Goal: Information Seeking & Learning: Learn about a topic

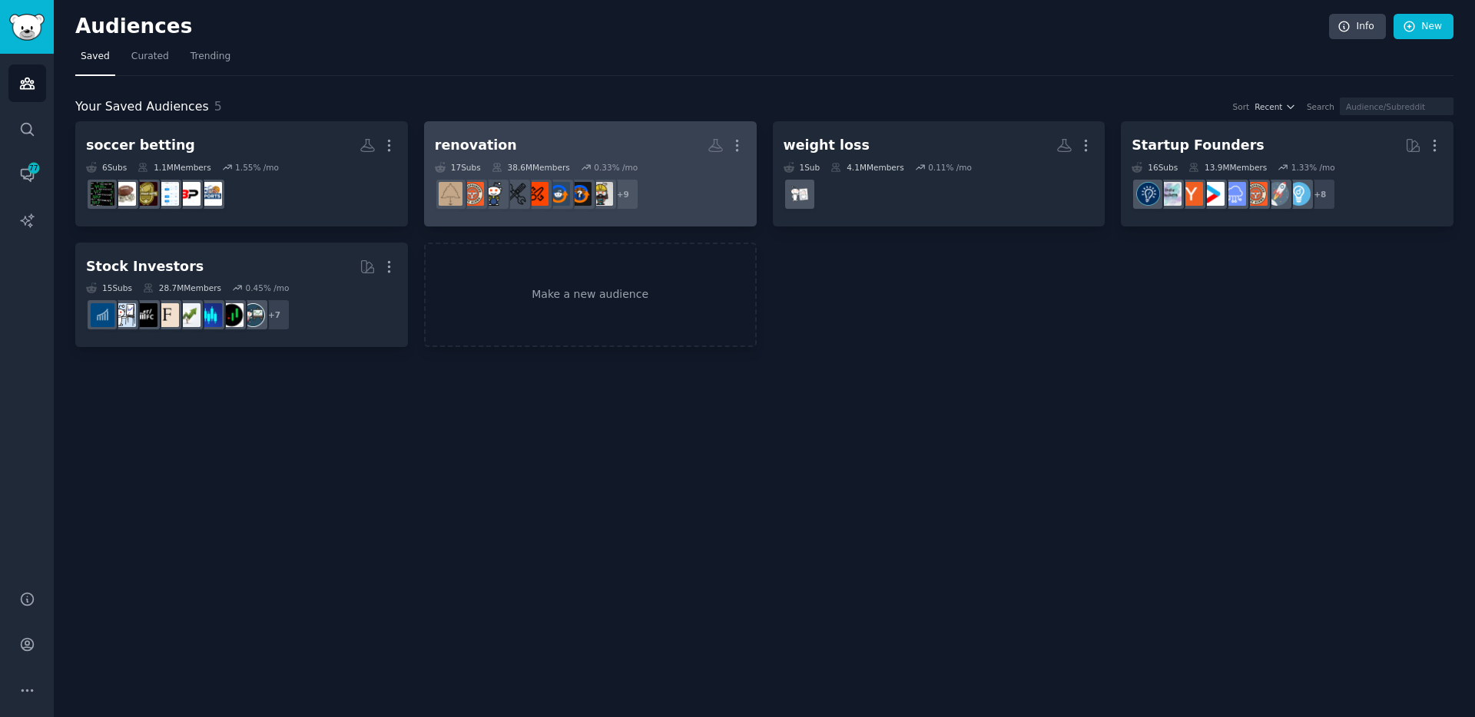
click at [491, 147] on div "renovation" at bounding box center [476, 145] width 82 height 19
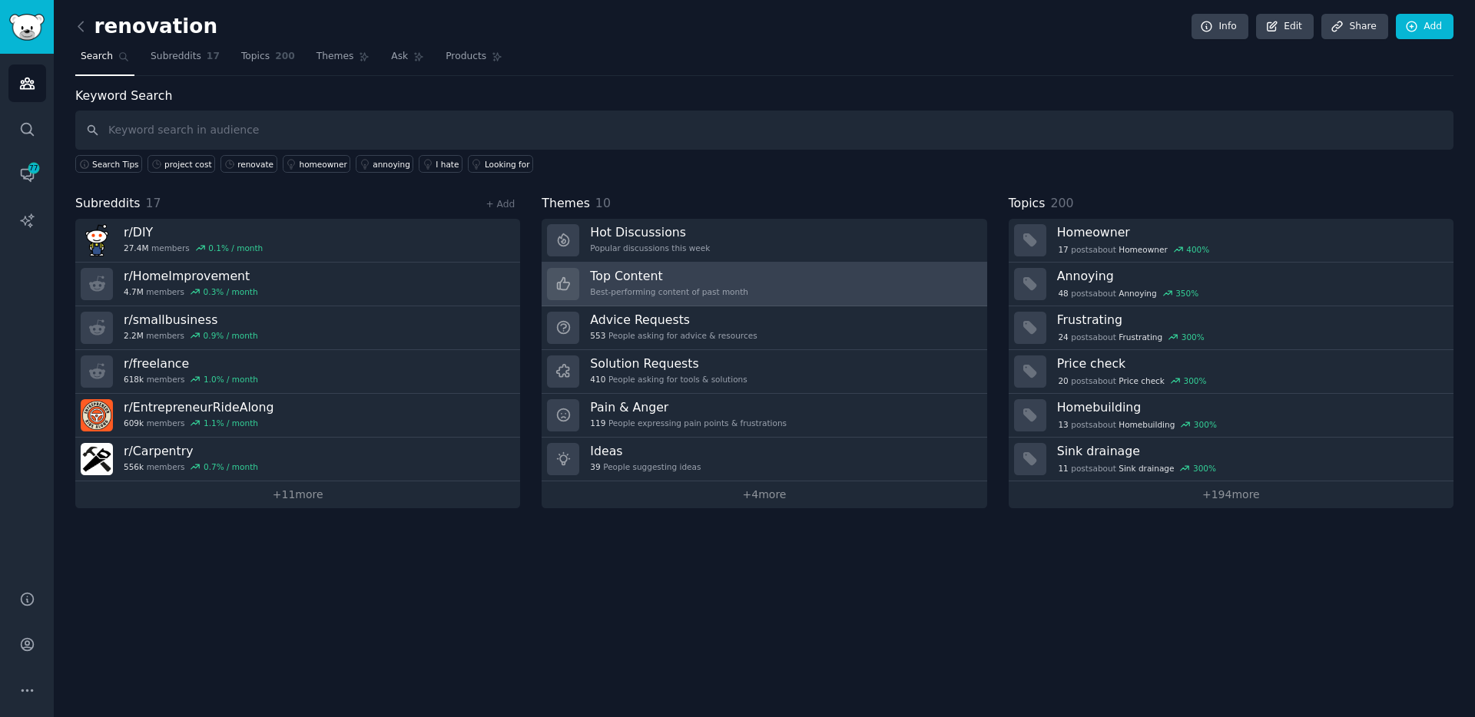
click at [614, 269] on h3 "Top Content" at bounding box center [669, 276] width 158 height 16
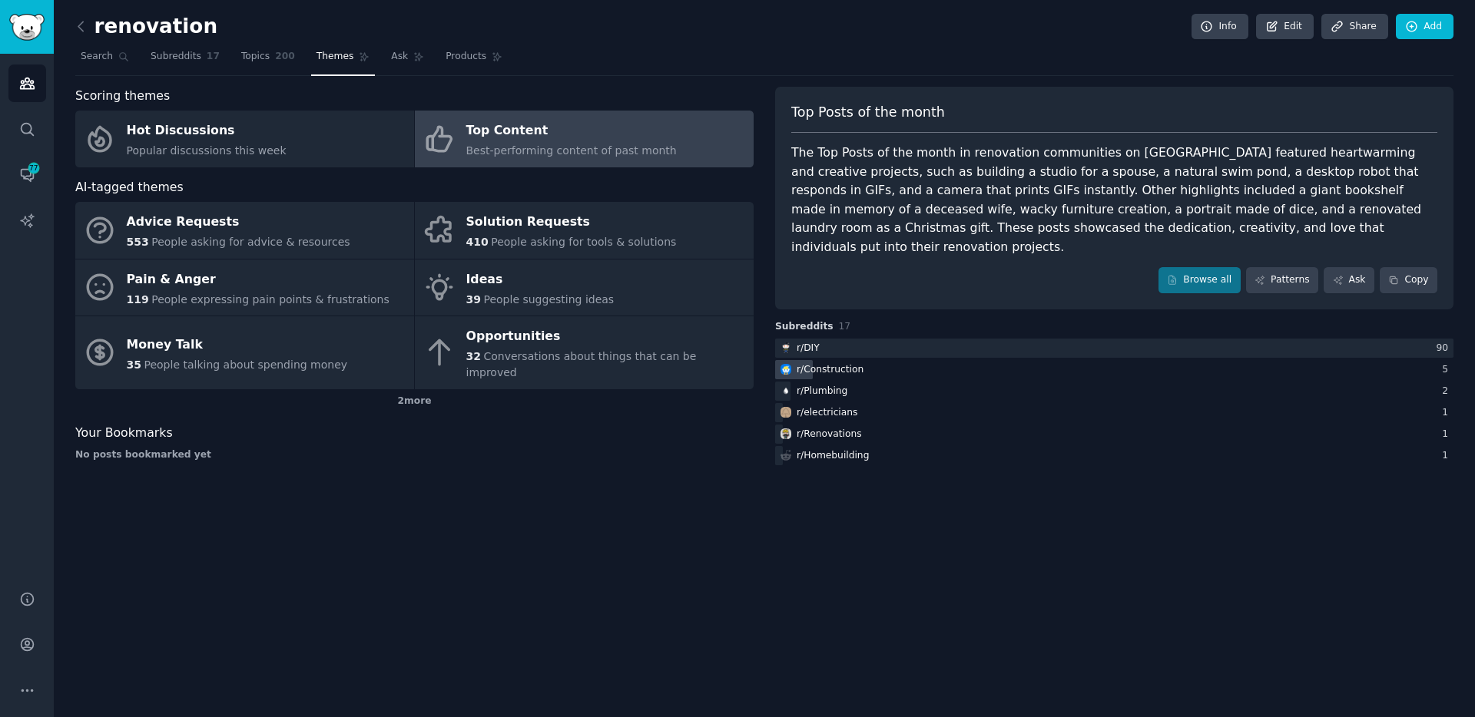
click at [844, 363] on div "r/ Construction" at bounding box center [830, 370] width 67 height 14
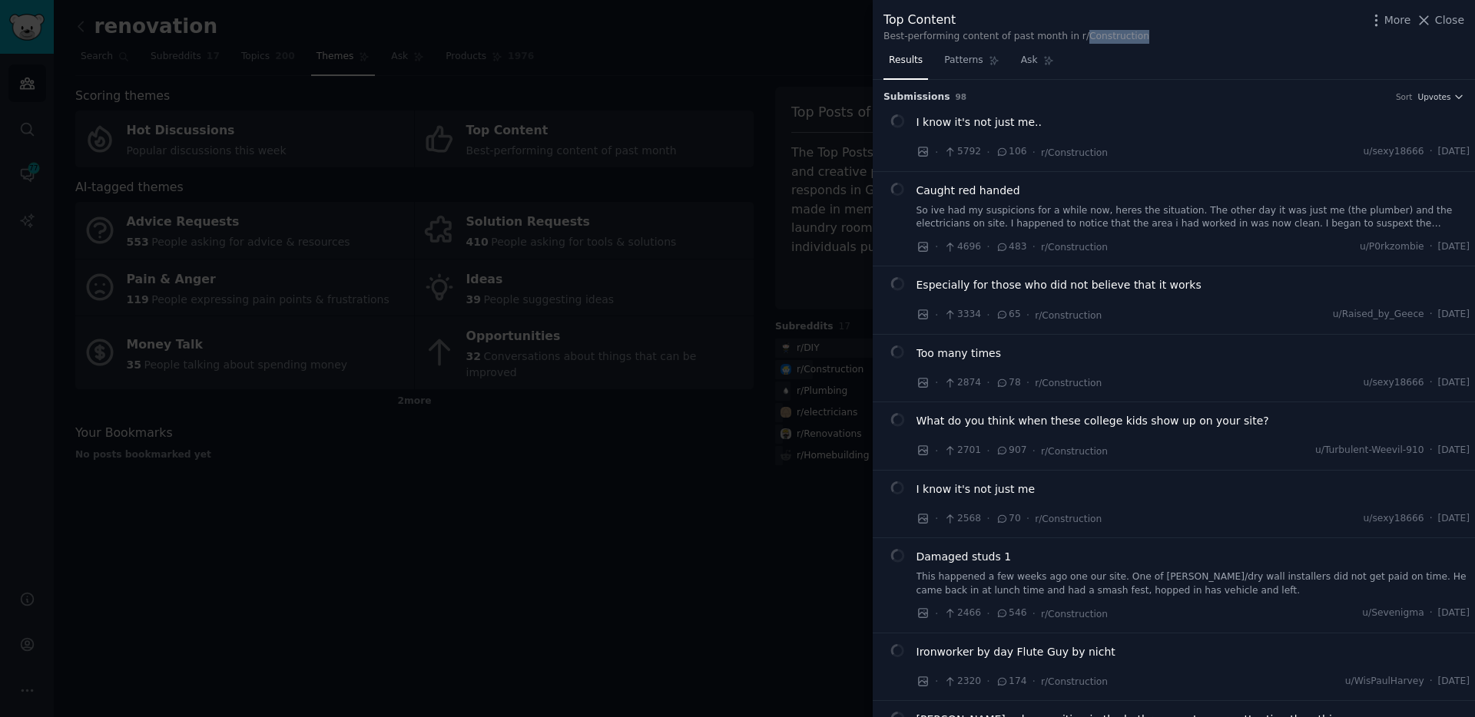
drag, startPoint x: 1151, startPoint y: 43, endPoint x: 1081, endPoint y: 41, distance: 70.7
click at [1081, 41] on div "Top Content Best-performing content of past month in r/Construction More Close" at bounding box center [1174, 24] width 602 height 48
copy div "Construction"
